Goal: Check status: Check status

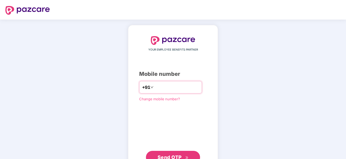
type input "**********"
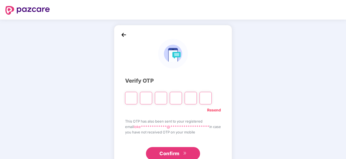
type input "*"
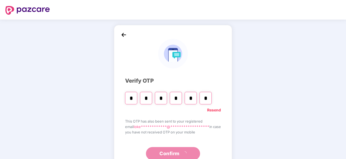
type input "*"
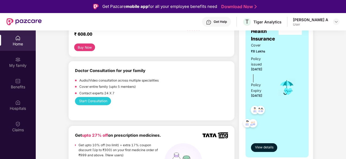
scroll to position [108, 0]
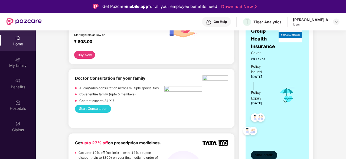
click at [267, 155] on span "View details" at bounding box center [264, 154] width 18 height 5
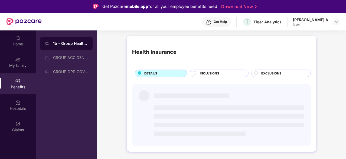
scroll to position [0, 0]
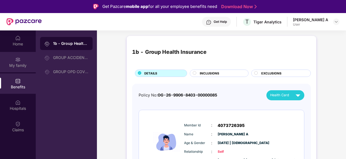
click at [20, 67] on div "My family" at bounding box center [18, 65] width 36 height 5
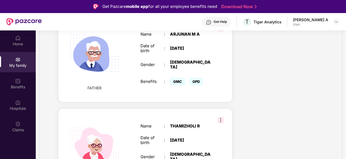
scroll to position [541, 0]
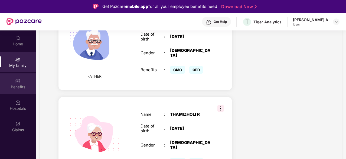
click at [18, 78] on img at bounding box center [17, 80] width 5 height 5
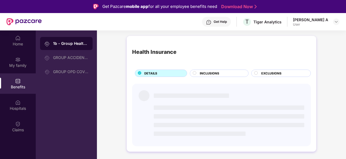
scroll to position [0, 0]
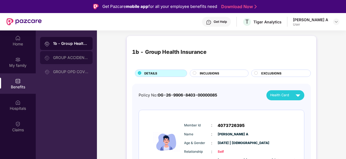
click at [60, 61] on div "GROUP ACCIDENTAL INSURANCE" at bounding box center [66, 57] width 53 height 13
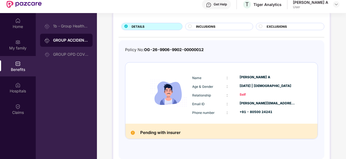
scroll to position [30, 0]
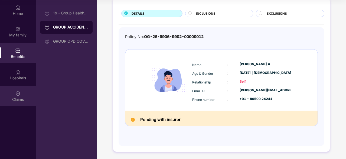
click at [17, 92] on img at bounding box center [17, 93] width 5 height 5
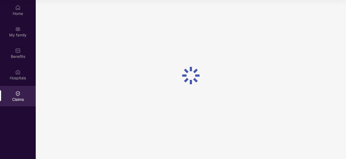
scroll to position [0, 0]
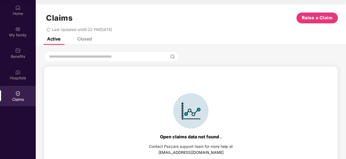
click at [82, 38] on div "Closed" at bounding box center [84, 38] width 15 height 5
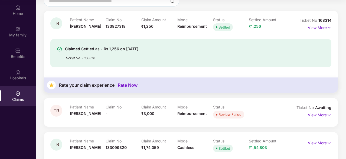
scroll to position [23, 0]
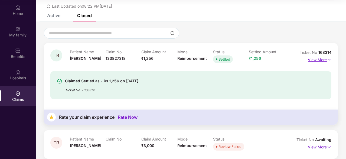
click at [326, 59] on p "View More" at bounding box center [320, 58] width 24 height 7
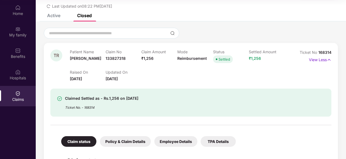
click at [131, 70] on p "Updated On" at bounding box center [124, 72] width 36 height 5
click at [130, 70] on p "Updated On" at bounding box center [124, 72] width 36 height 5
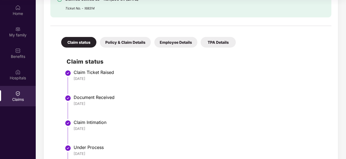
scroll to position [132, 0]
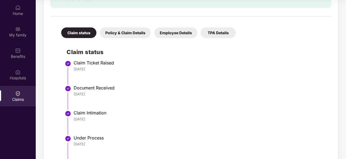
click at [126, 33] on div "Policy & Claim Details" at bounding box center [125, 32] width 51 height 11
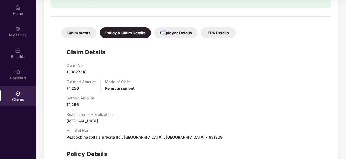
click at [161, 35] on div "Employee Details" at bounding box center [175, 32] width 43 height 11
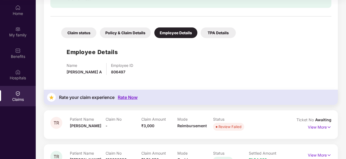
click at [213, 36] on div "TPA Details" at bounding box center [218, 32] width 35 height 11
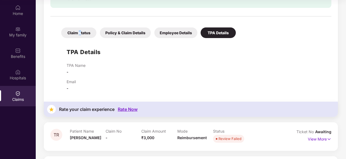
click at [79, 34] on div "Claim status" at bounding box center [78, 32] width 35 height 11
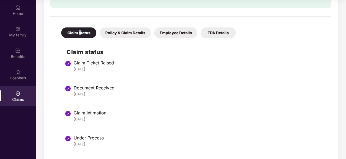
click at [81, 83] on li "Claim Ticket Raised [DATE]" at bounding box center [197, 74] width 260 height 25
click at [80, 89] on div "Document Received" at bounding box center [200, 87] width 253 height 5
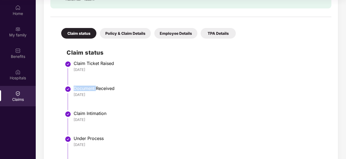
scroll to position [105, 0]
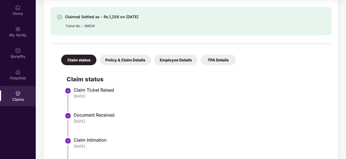
click at [126, 57] on div "Policy & Claim Details" at bounding box center [125, 59] width 51 height 11
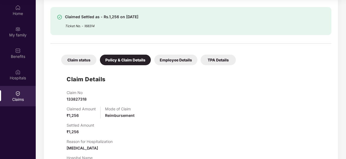
click at [166, 60] on div "Employee Details" at bounding box center [175, 59] width 43 height 11
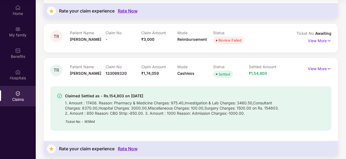
scroll to position [220, 0]
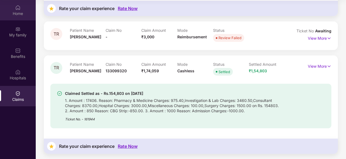
click at [17, 14] on div "Home" at bounding box center [18, 13] width 36 height 5
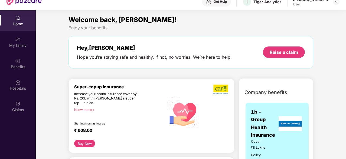
scroll to position [27, 0]
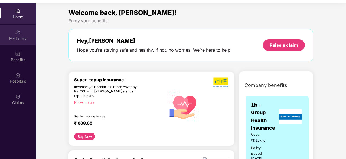
click at [18, 31] on img at bounding box center [17, 32] width 5 height 5
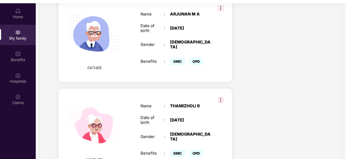
scroll to position [541, 0]
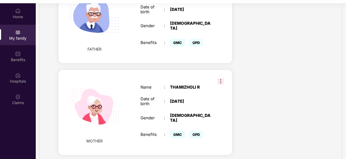
click at [219, 78] on img at bounding box center [221, 81] width 7 height 7
click at [118, 101] on img at bounding box center [94, 106] width 63 height 63
click at [194, 99] on div "Name : THAMIZHOLI R Date of birth : [DEMOGRAPHIC_DATA] Gender : [DEMOGRAPHIC_DA…" at bounding box center [175, 112] width 81 height 68
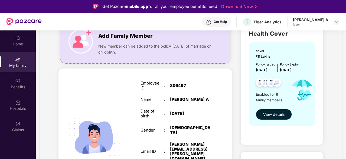
scroll to position [81, 0]
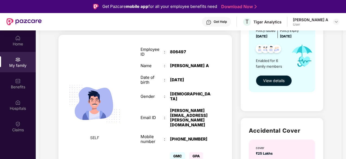
click at [267, 79] on span "View details" at bounding box center [273, 81] width 21 height 6
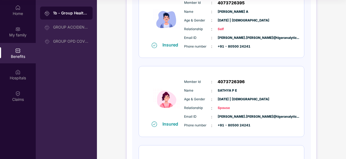
scroll to position [0, 0]
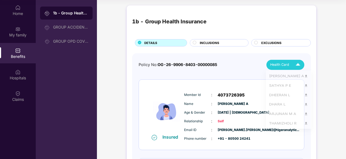
click at [296, 63] on img at bounding box center [298, 64] width 9 height 9
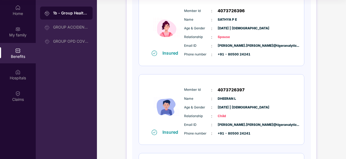
scroll to position [54, 0]
